Goal: Check status: Check status

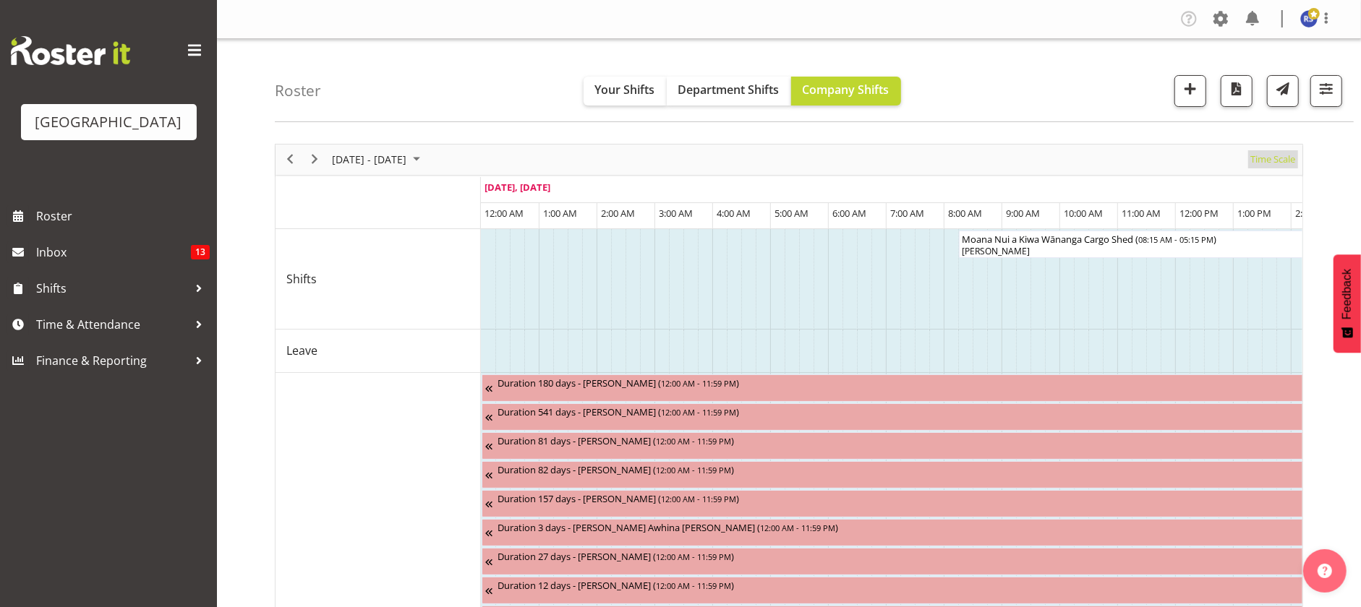
click at [1258, 159] on span "Time Scale" at bounding box center [1272, 159] width 48 height 18
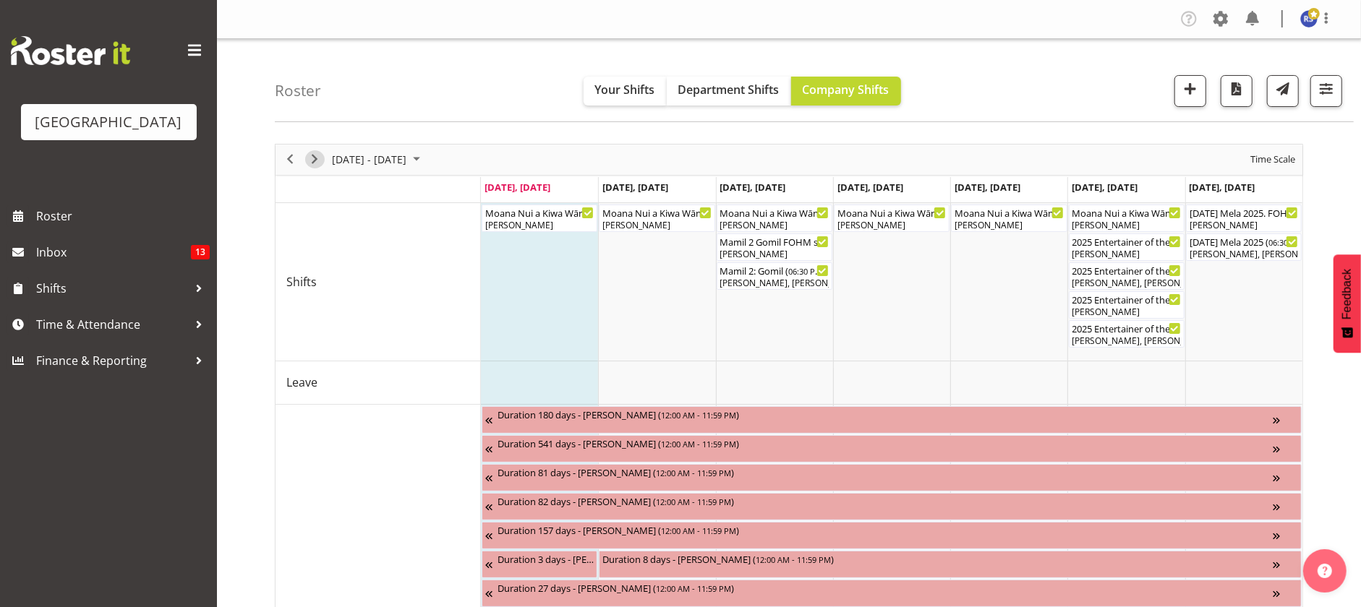
click at [313, 153] on span "Next" at bounding box center [314, 159] width 17 height 18
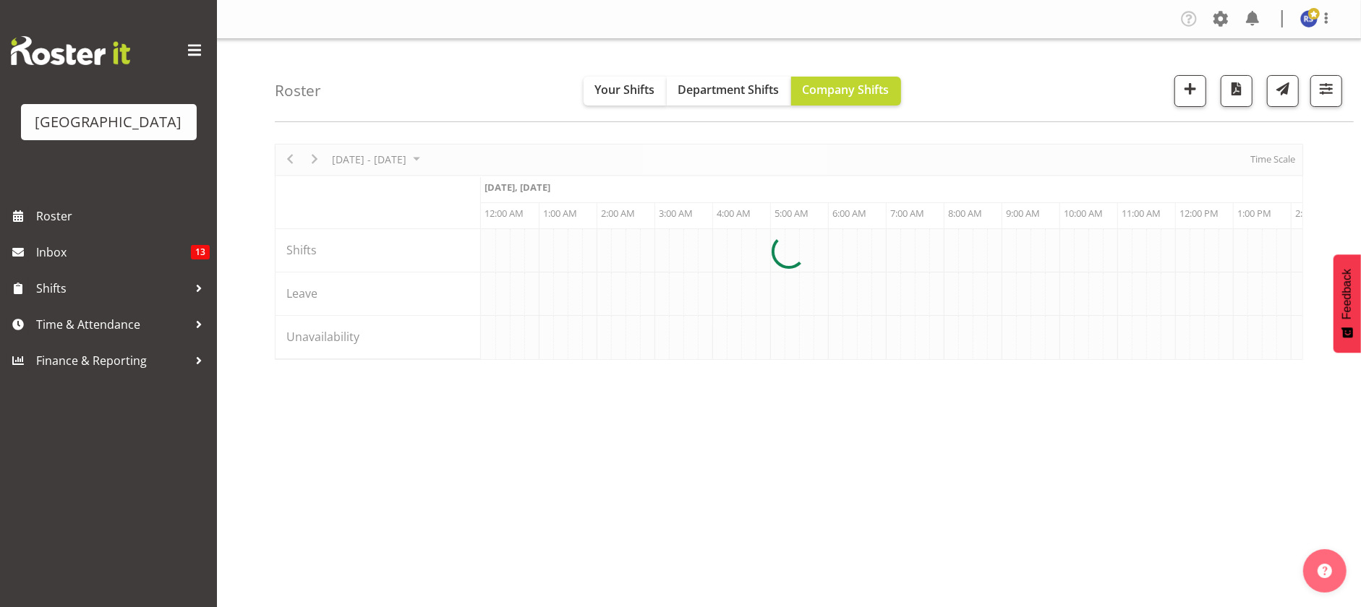
click at [1268, 161] on div at bounding box center [789, 252] width 1028 height 216
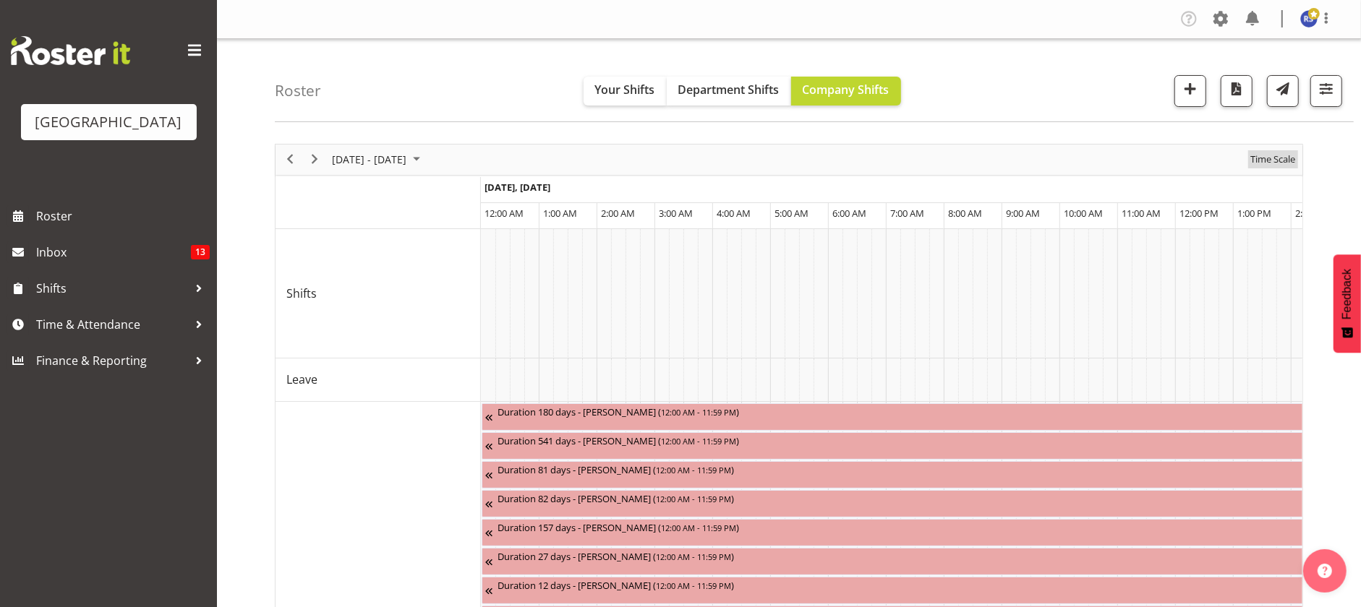
click at [1268, 161] on span "Time Scale" at bounding box center [1272, 159] width 48 height 18
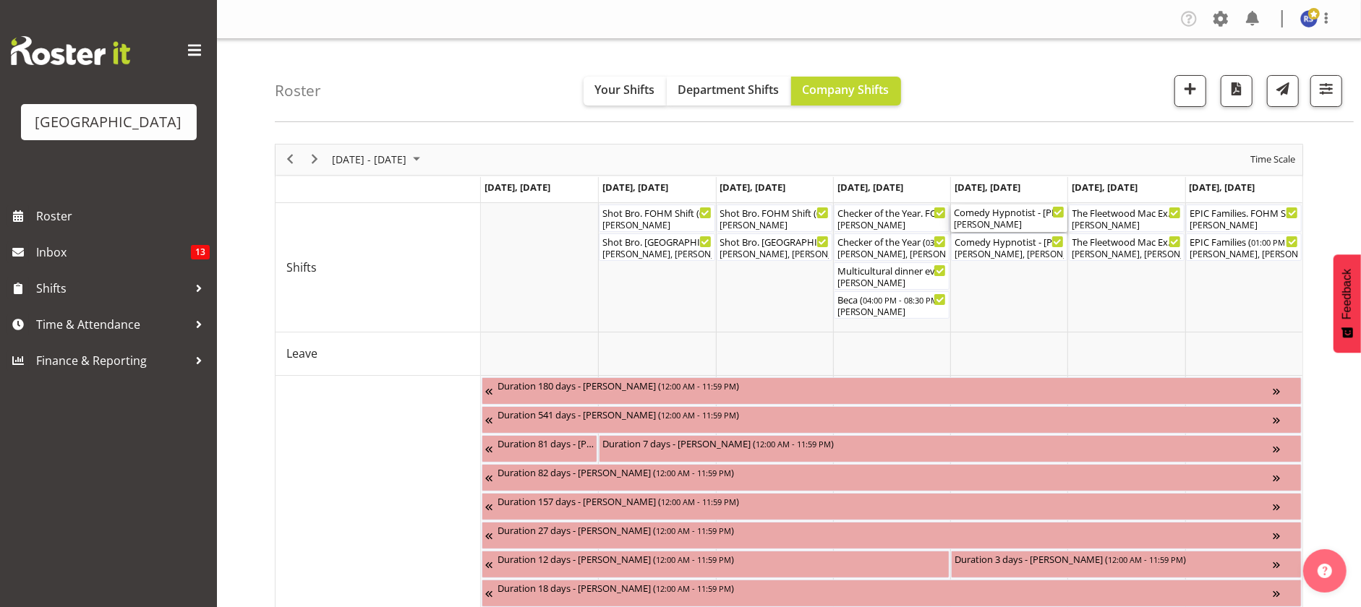
click at [1015, 226] on div "[PERSON_NAME]" at bounding box center [1009, 224] width 110 height 13
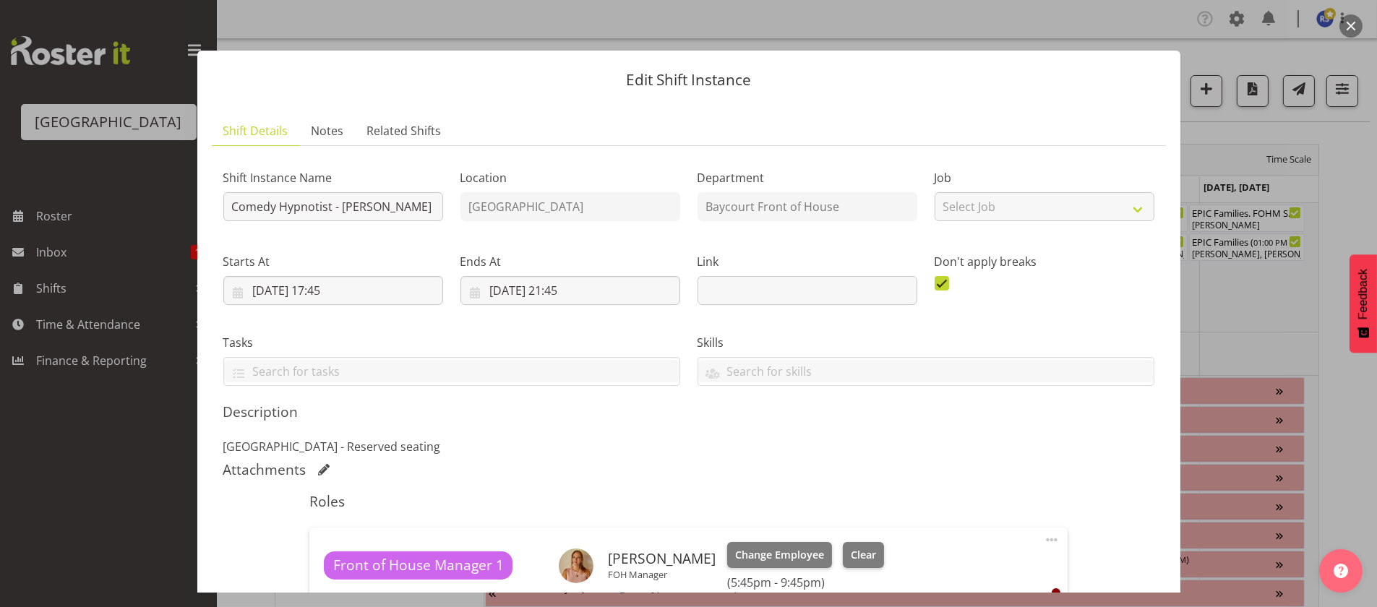
click at [977, 403] on h5 "Description" at bounding box center [688, 411] width 931 height 17
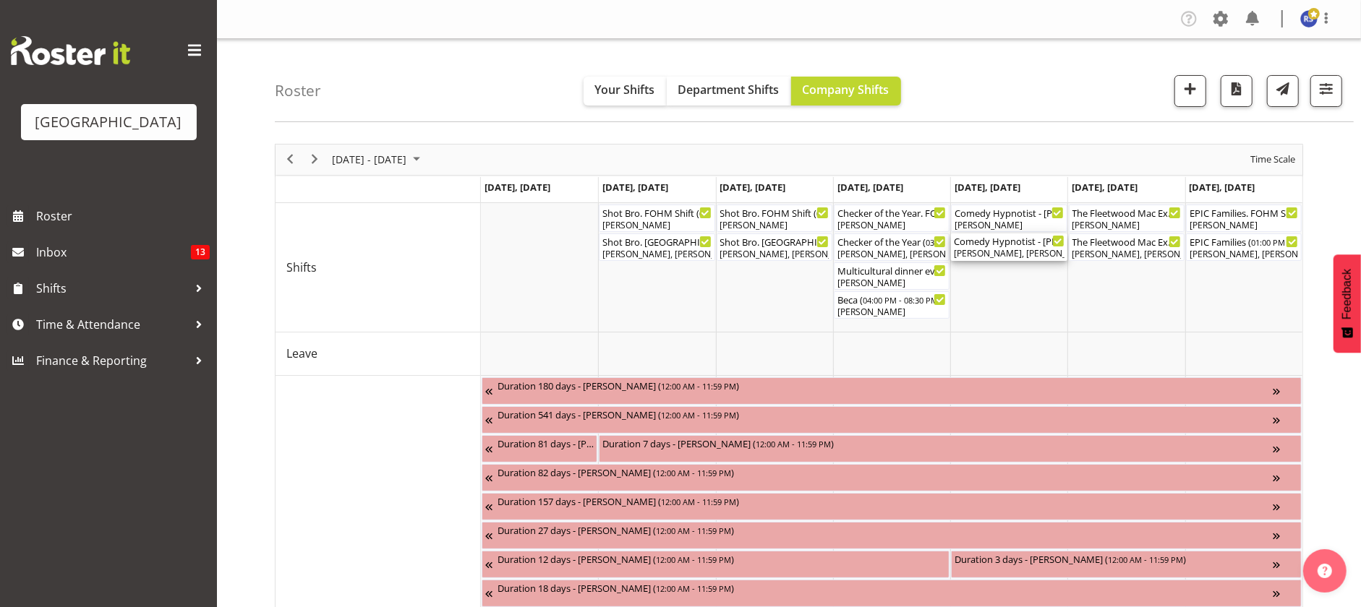
click at [991, 258] on div "[PERSON_NAME], [PERSON_NAME], [PERSON_NAME], [PERSON_NAME], [PERSON_NAME], [PER…" at bounding box center [1009, 253] width 110 height 13
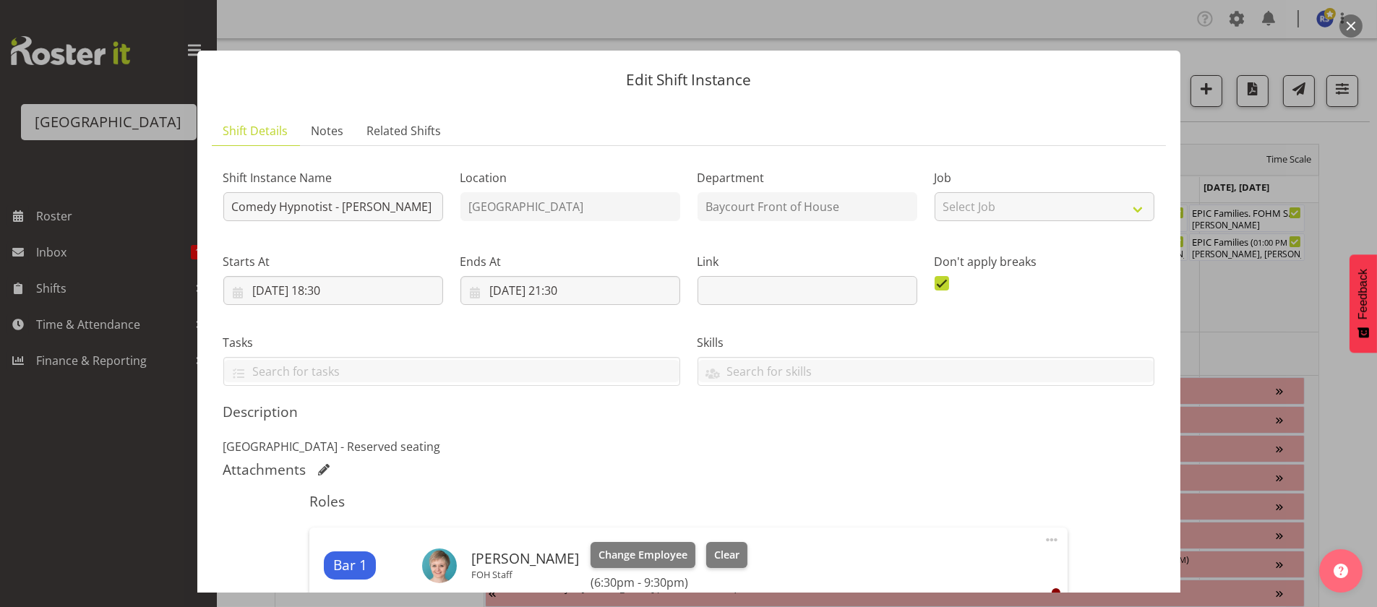
click at [895, 462] on div "Attachments" at bounding box center [688, 469] width 931 height 17
